Goal: Find specific page/section: Find specific page/section

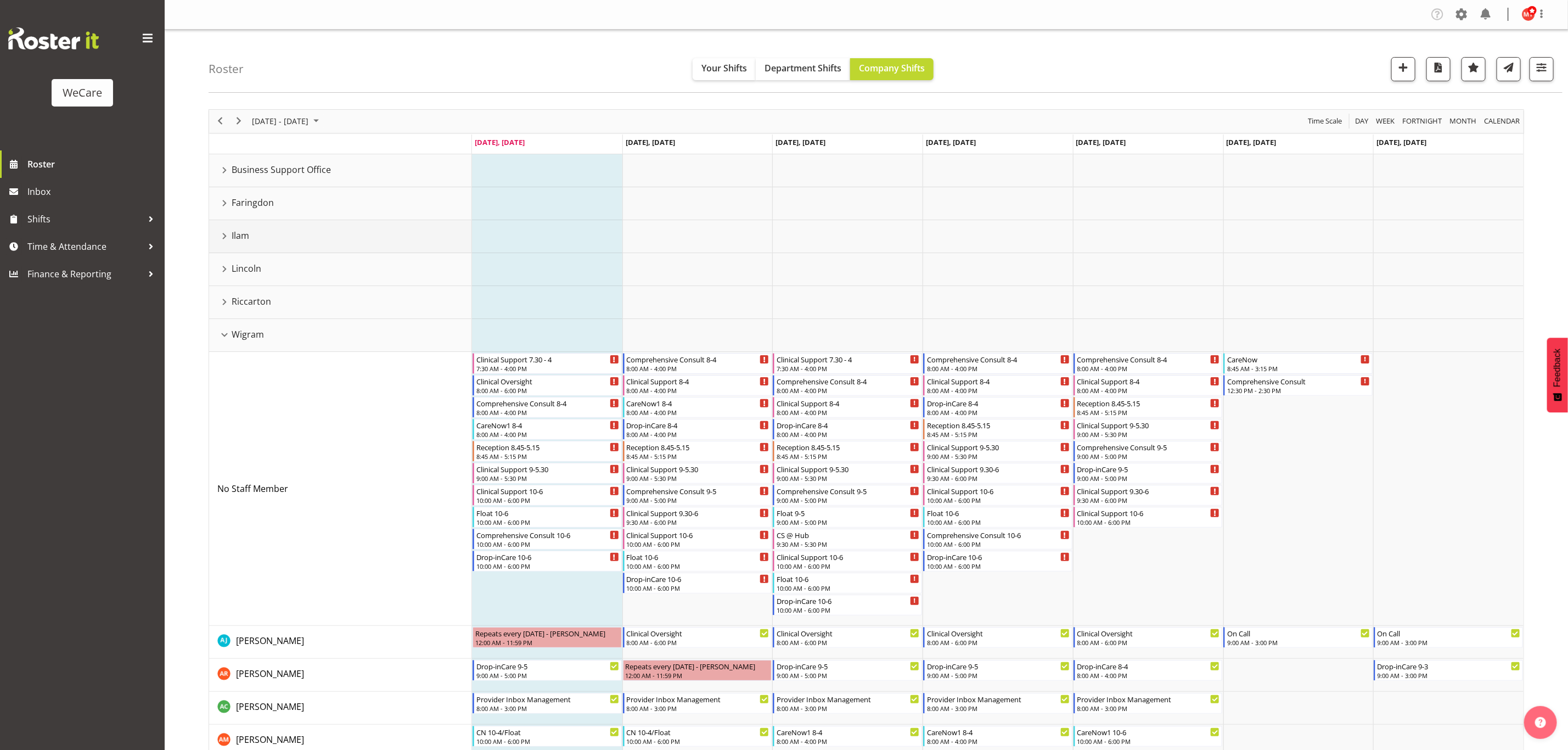
drag, startPoint x: 221, startPoint y: 236, endPoint x: 228, endPoint y: 237, distance: 7.1
click at [222, 236] on div "Ilam resource" at bounding box center [224, 236] width 14 height 14
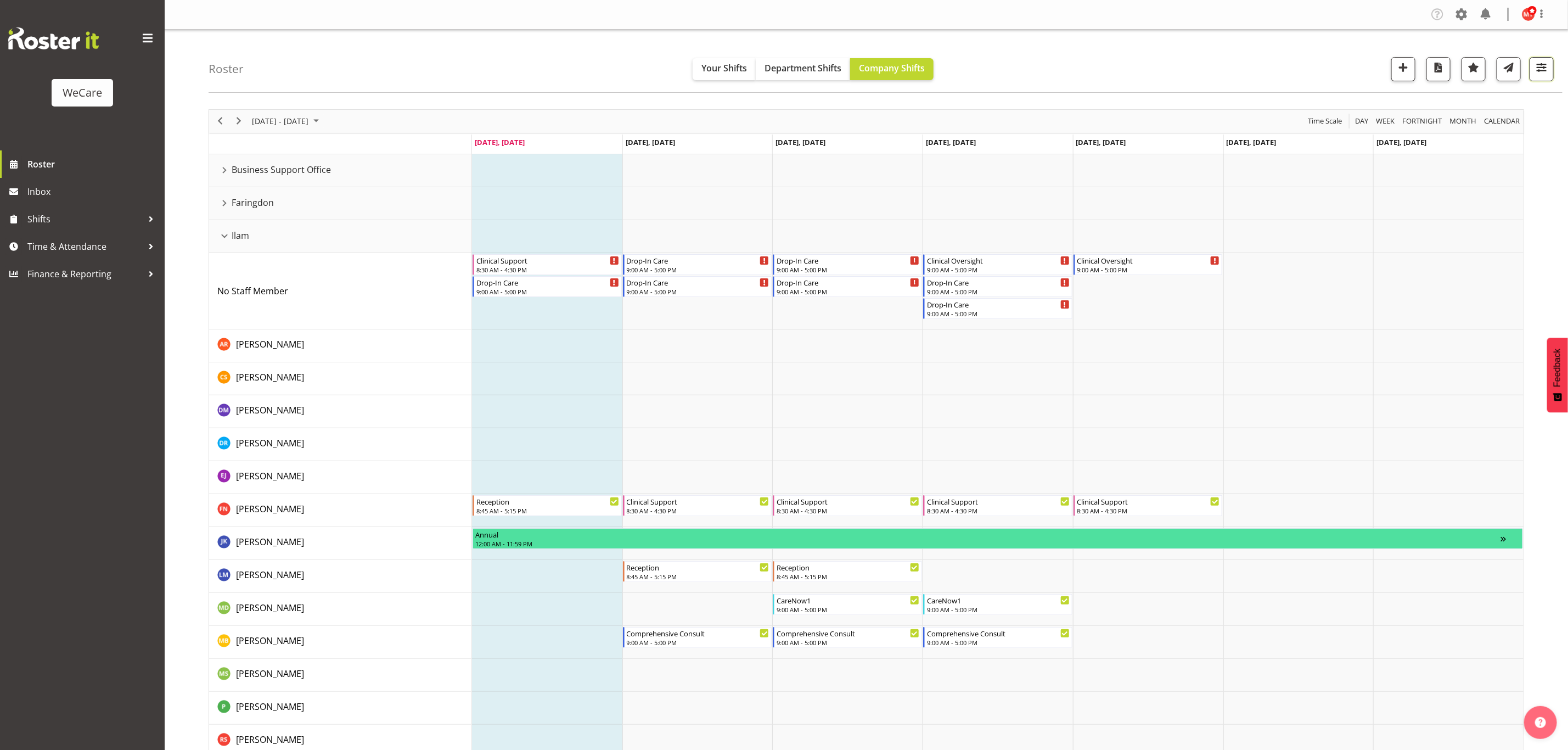
click at [1538, 66] on span "button" at bounding box center [1541, 67] width 14 height 14
click at [1482, 107] on span "All Locations" at bounding box center [1472, 103] width 60 height 13
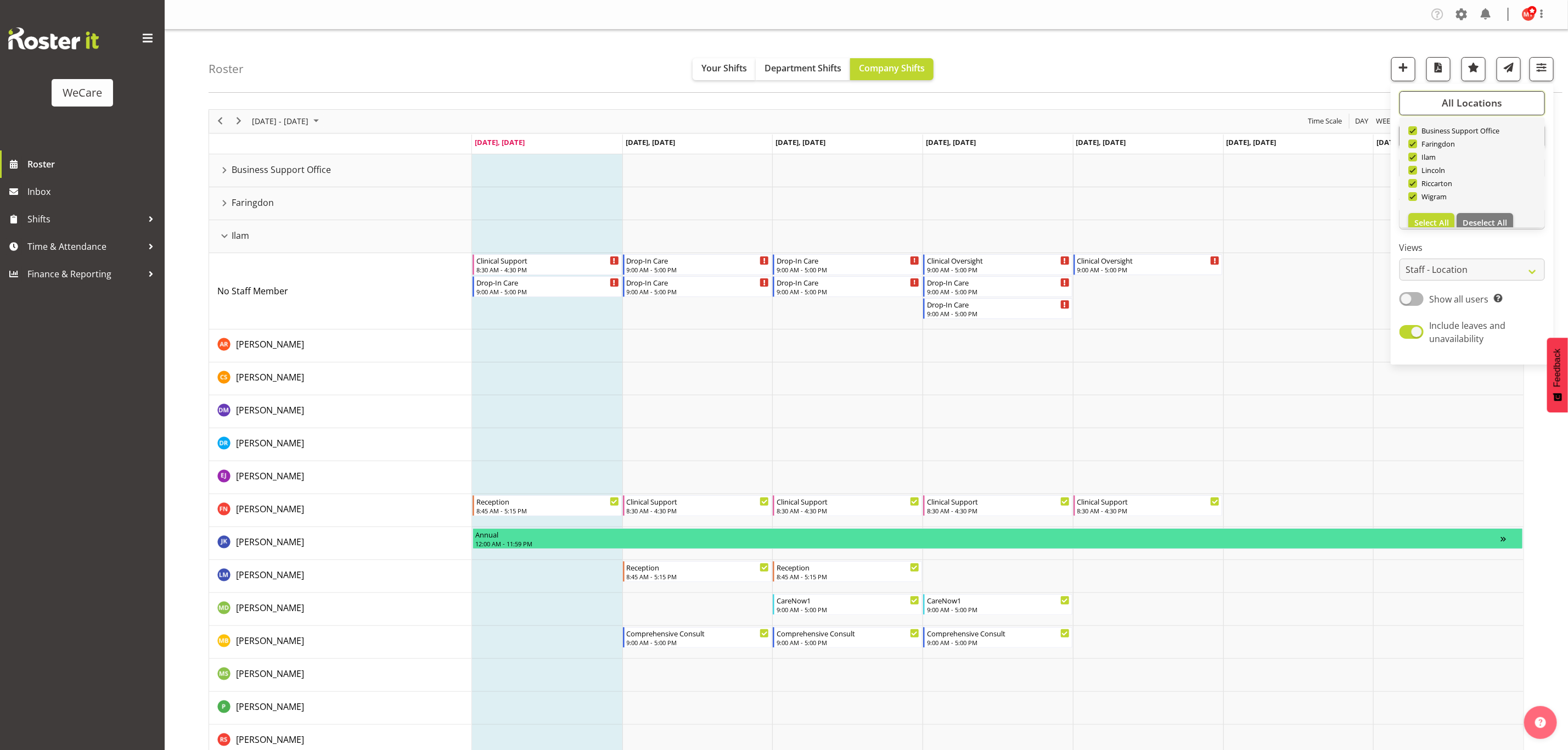
scroll to position [40, 0]
click at [1487, 209] on span "Deselect All" at bounding box center [1485, 209] width 44 height 10
checkbox input "false"
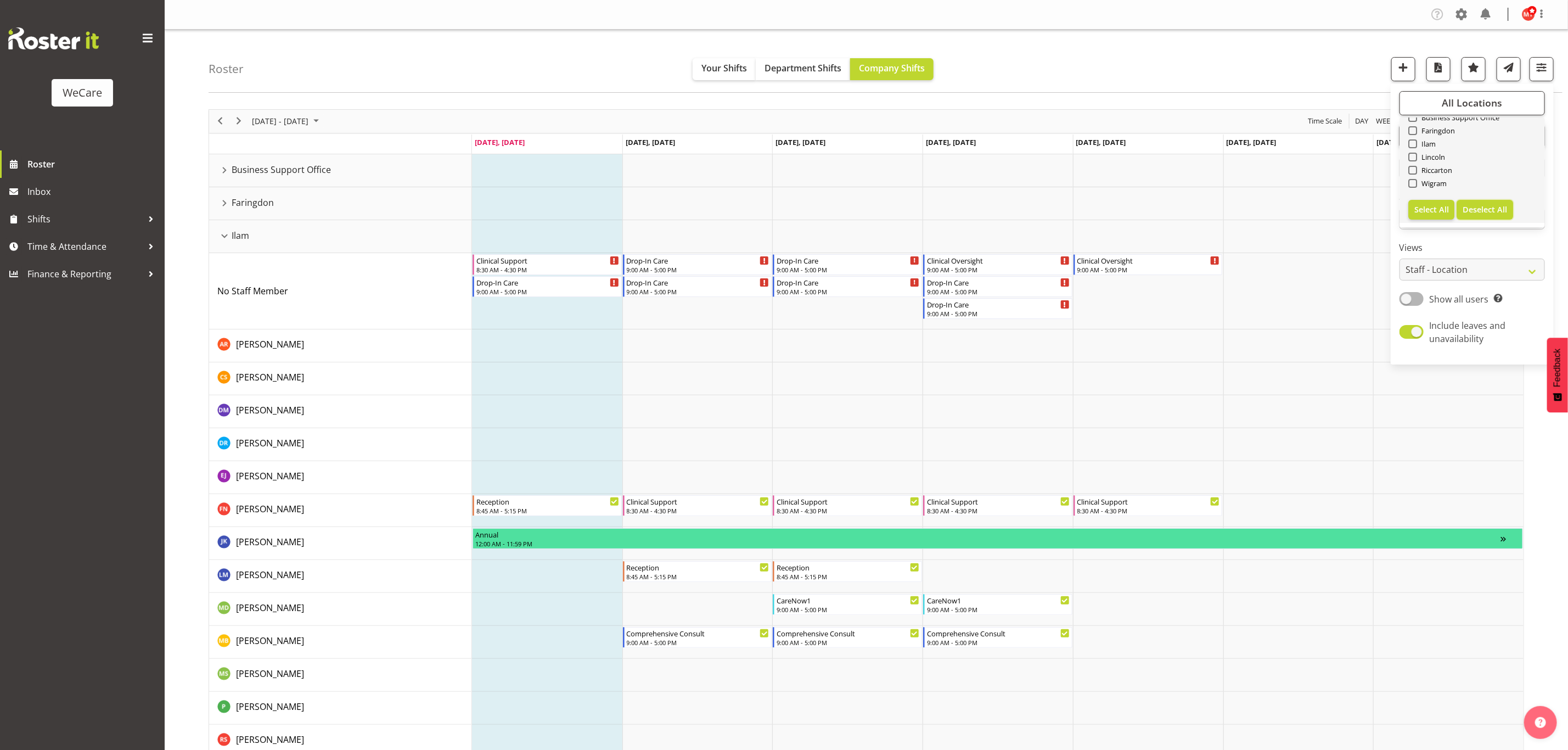
checkbox input "false"
click at [1413, 145] on span at bounding box center [1413, 144] width 9 height 9
click at [1413, 145] on input "Ilam" at bounding box center [1412, 144] width 7 height 7
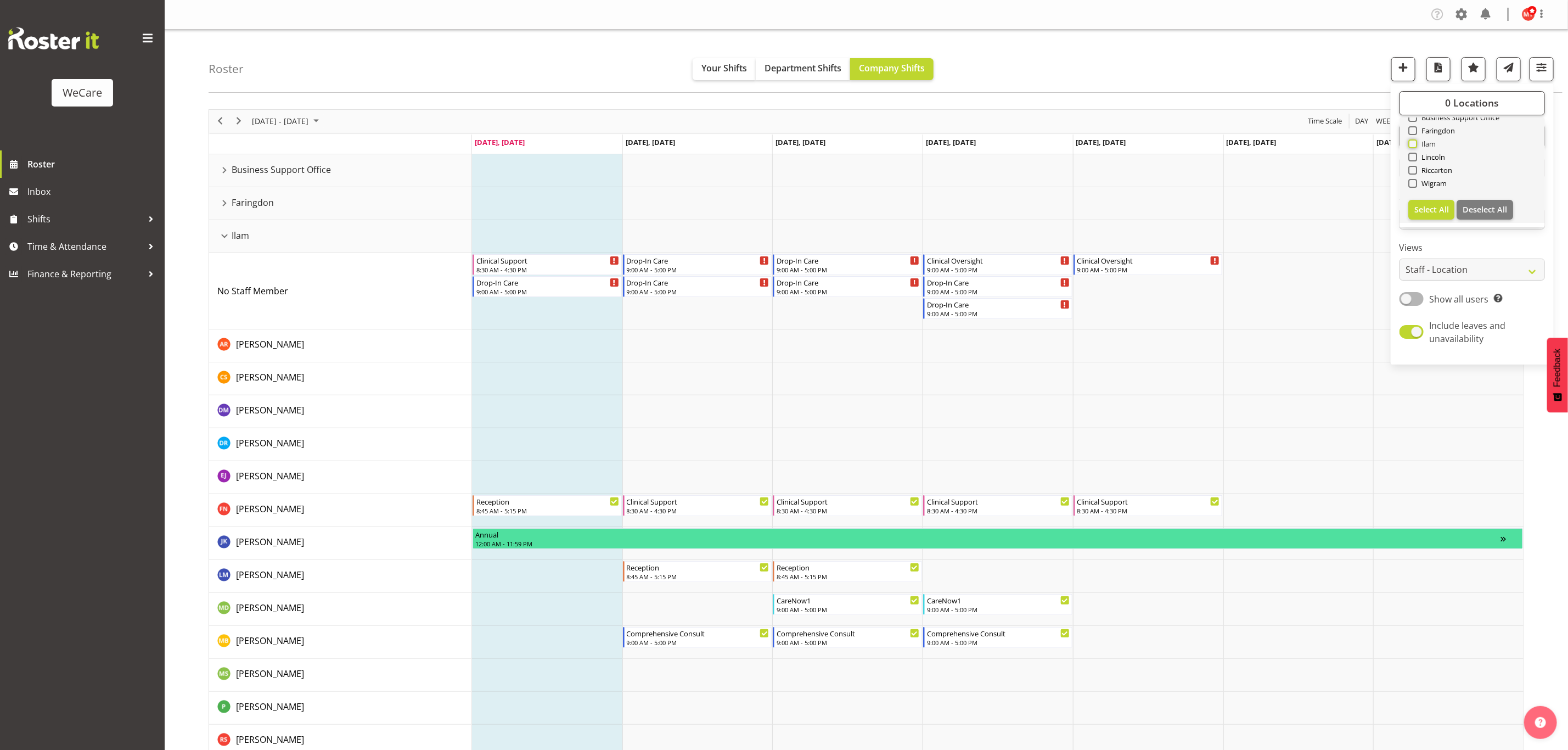
checkbox input "true"
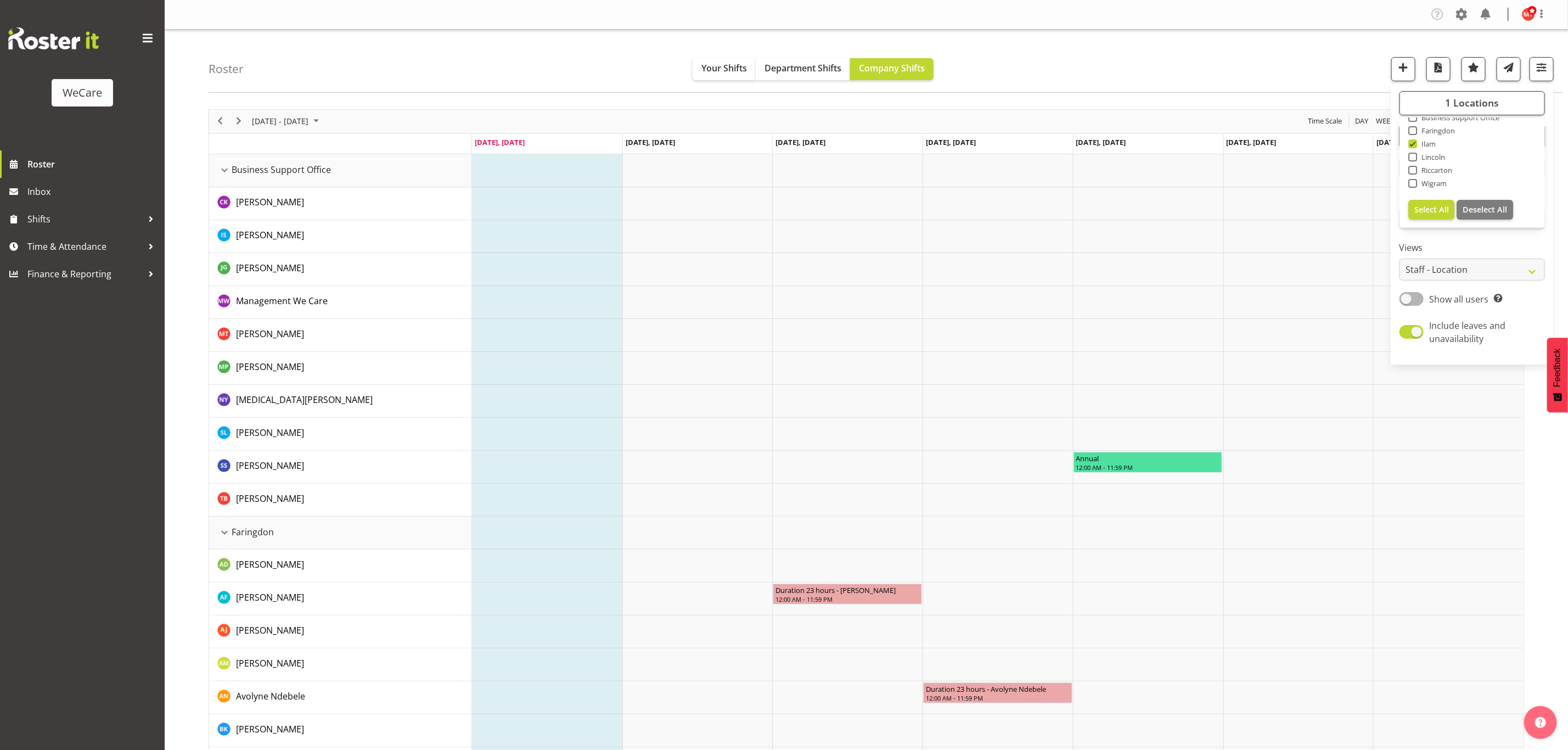
click at [1471, 247] on label "Views" at bounding box center [1472, 248] width 145 height 13
click at [1465, 140] on span "All Departments" at bounding box center [1472, 136] width 77 height 13
click at [1443, 246] on button "Select All" at bounding box center [1432, 256] width 47 height 19
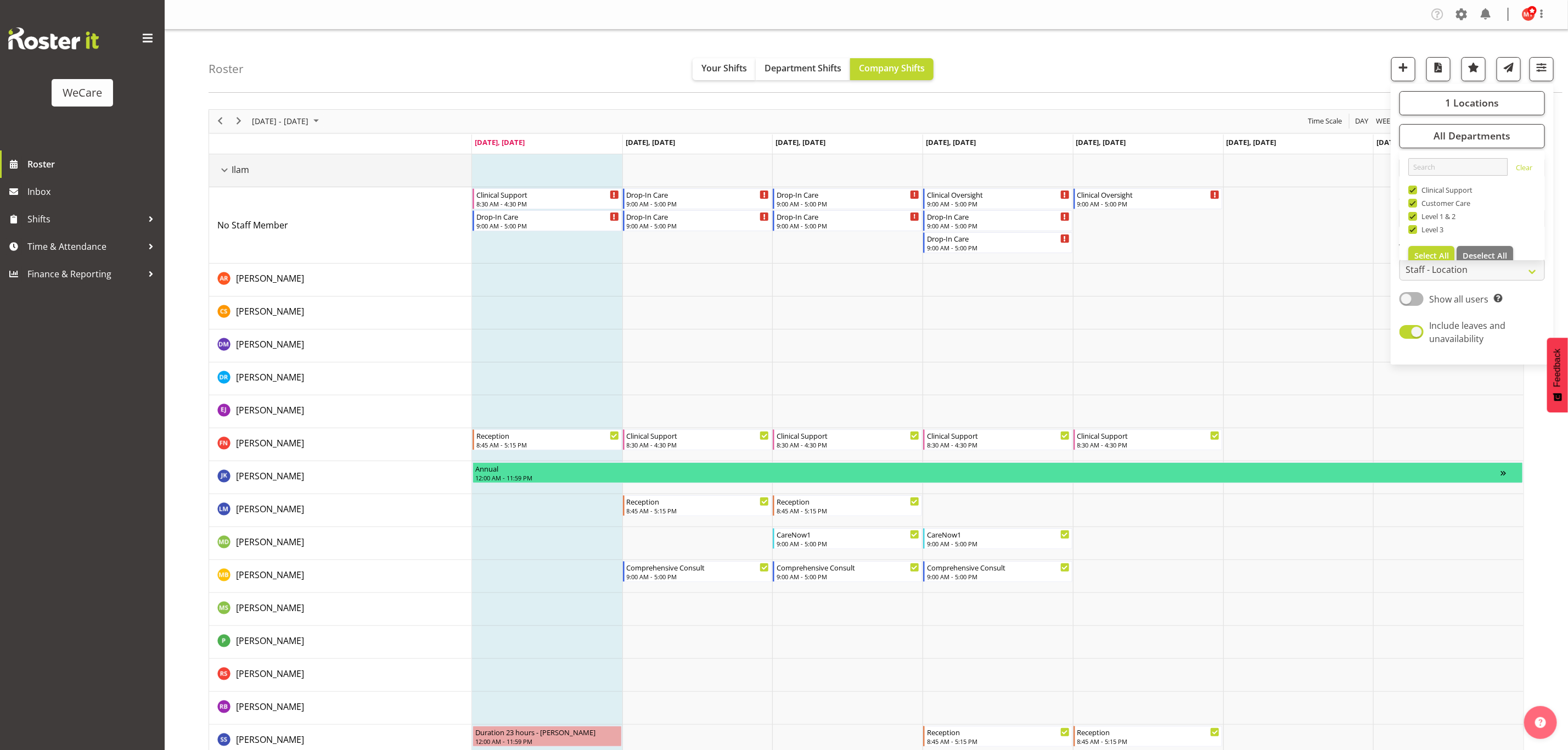
click at [229, 172] on div "Ilam resource" at bounding box center [224, 170] width 14 height 14
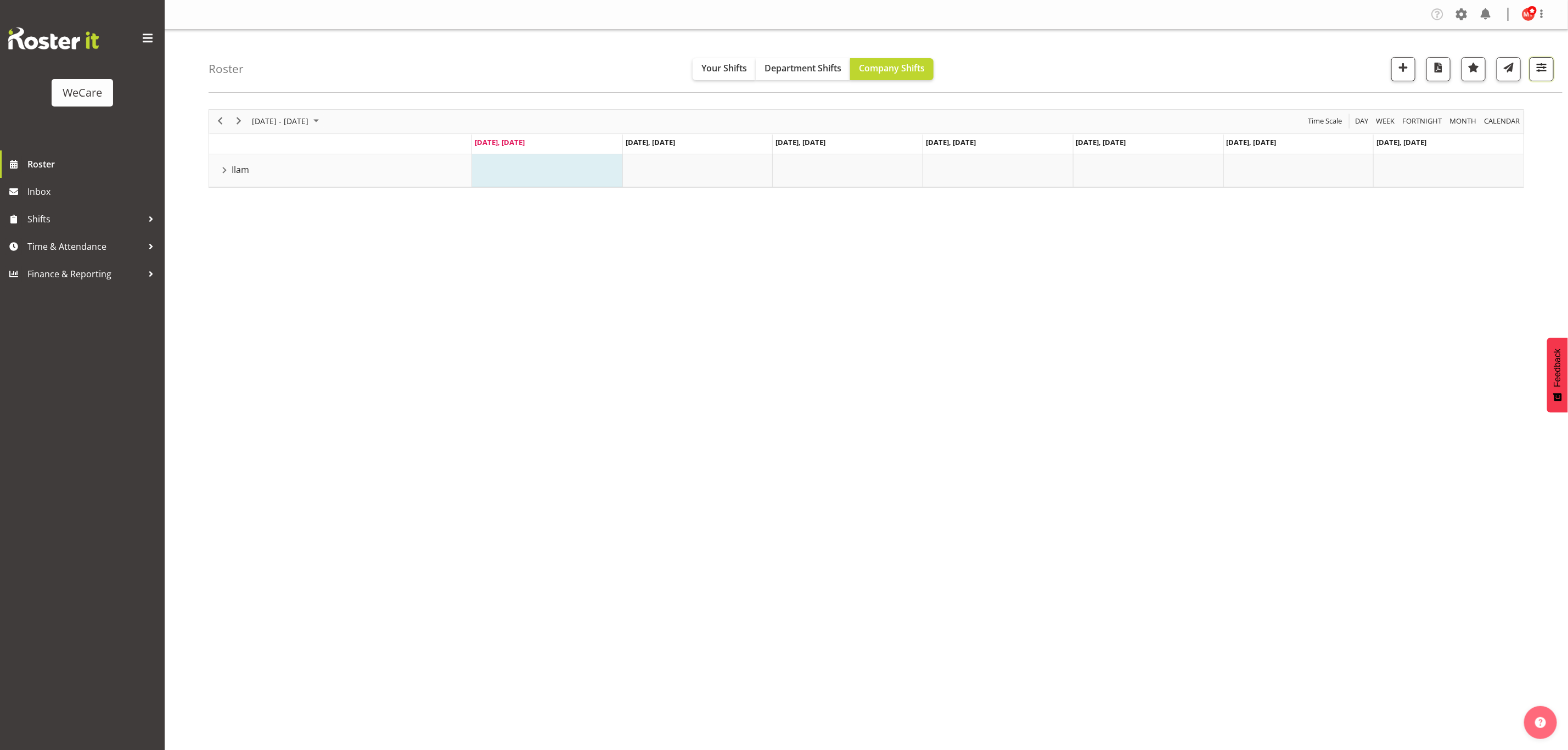
click at [1538, 72] on span "button" at bounding box center [1541, 67] width 14 height 14
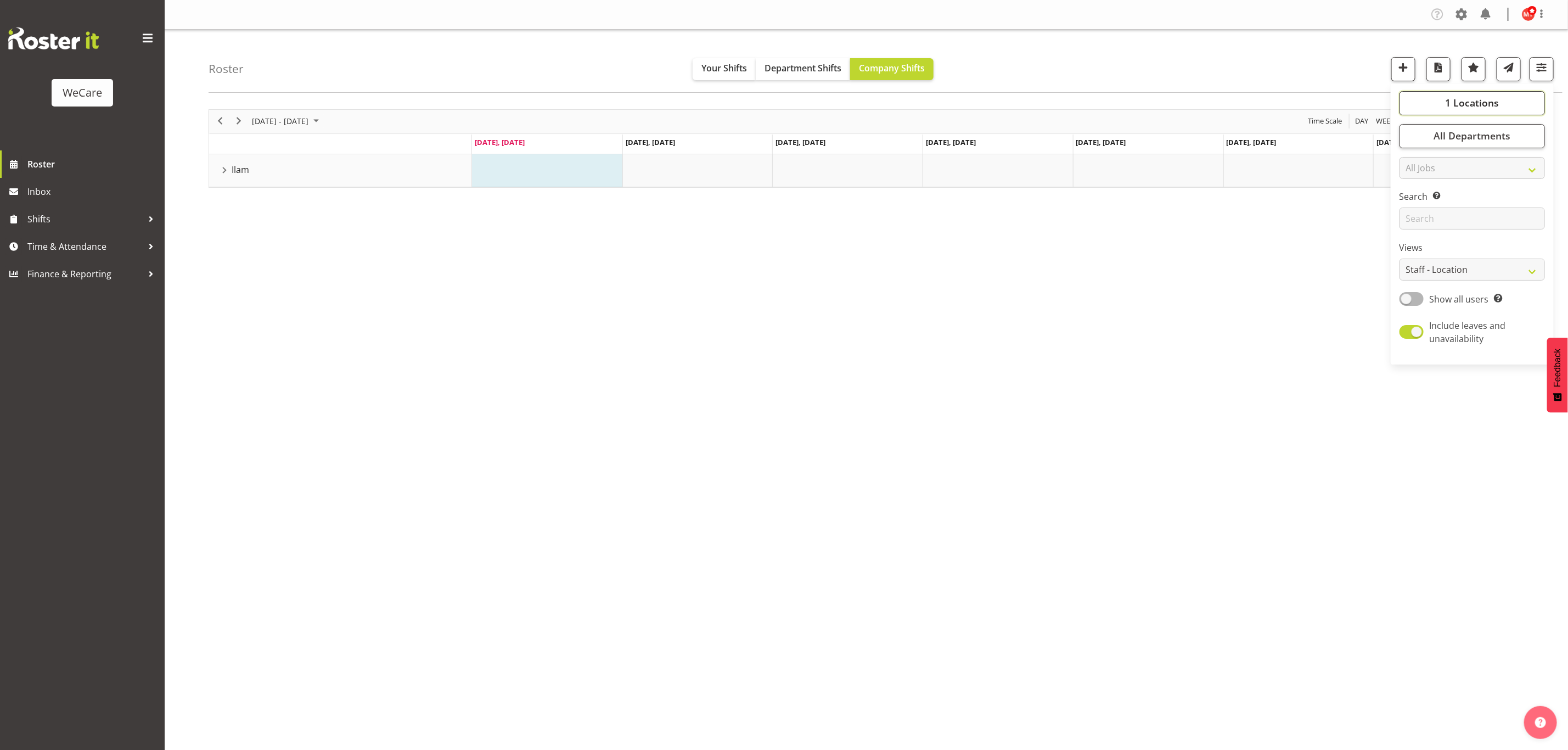
click at [1449, 96] on span "1 Locations" at bounding box center [1472, 103] width 54 height 13
click at [1418, 181] on span "Wigram" at bounding box center [1432, 183] width 30 height 9
click at [1415, 181] on input "Wigram" at bounding box center [1412, 183] width 7 height 7
checkbox input "true"
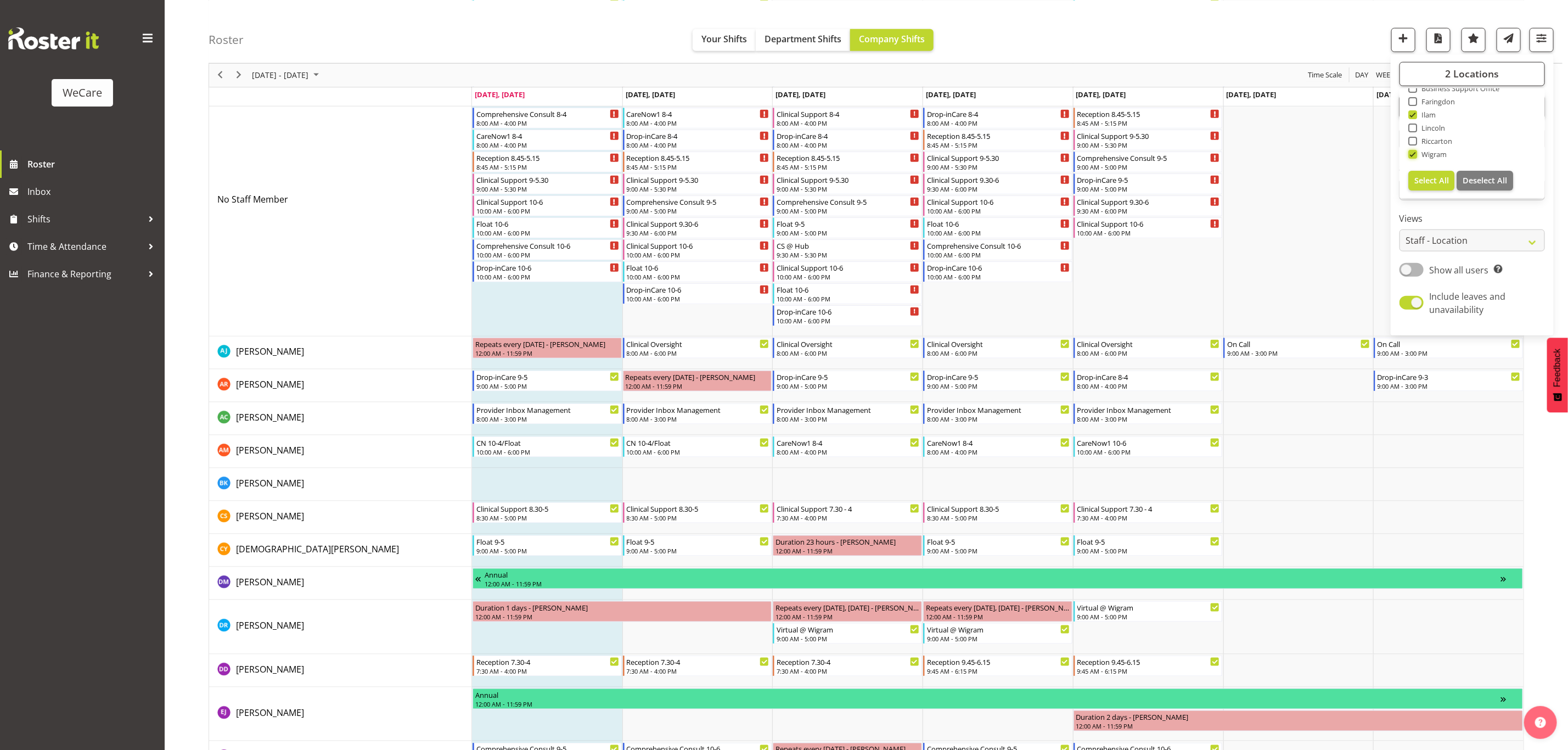
scroll to position [823, 0]
